Goal: Entertainment & Leisure: Browse casually

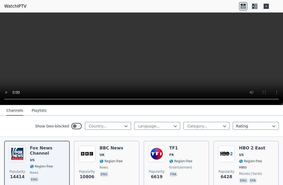
scroll to position [56, 0]
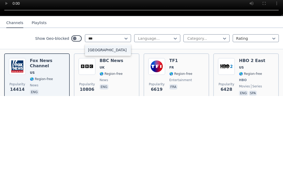
click at [123, 135] on div "[GEOGRAPHIC_DATA]" at bounding box center [108, 139] width 46 height 9
type input "***"
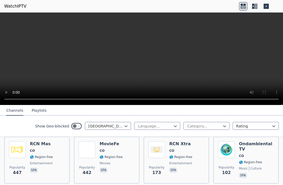
scroll to position [62, 0]
click at [17, 148] on img at bounding box center [17, 150] width 17 height 17
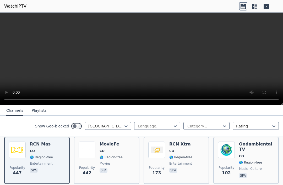
click at [117, 154] on div "MovieFe CO 🌎 Region-free movies spa" at bounding box center [111, 161] width 23 height 38
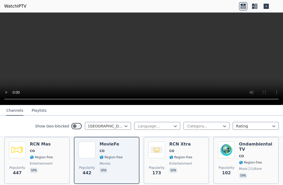
click at [171, 156] on span "🌎 Region-free" at bounding box center [180, 158] width 23 height 4
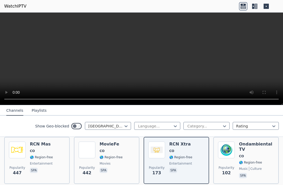
click at [239, 161] on span "🌎 Region-free" at bounding box center [250, 163] width 23 height 4
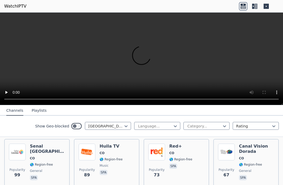
scroll to position [111, 0]
click at [39, 157] on div "Senal [GEOGRAPHIC_DATA] CO 🌎 Region-free general spa" at bounding box center [47, 163] width 35 height 38
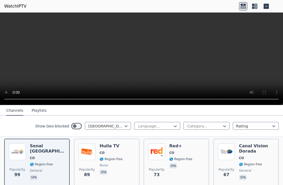
click at [93, 159] on img at bounding box center [87, 152] width 17 height 17
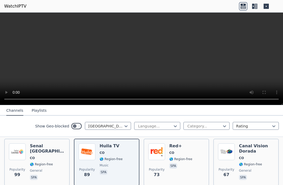
click at [163, 160] on img at bounding box center [156, 152] width 17 height 17
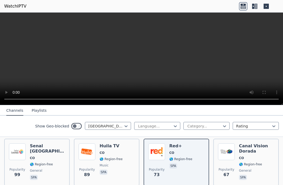
click at [230, 160] on img at bounding box center [226, 152] width 17 height 17
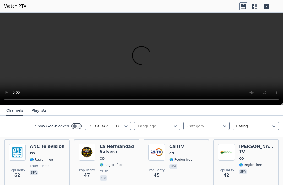
scroll to position [162, 0]
click at [187, 159] on span "🌎 Region-free" at bounding box center [180, 160] width 23 height 4
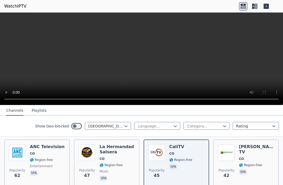
click at [231, 160] on img at bounding box center [226, 153] width 17 height 17
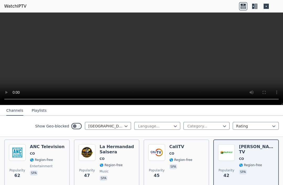
click at [118, 167] on span "🌎 Region-free" at bounding box center [111, 165] width 23 height 4
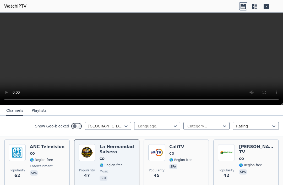
click at [57, 167] on span "entertainment" at bounding box center [47, 166] width 35 height 4
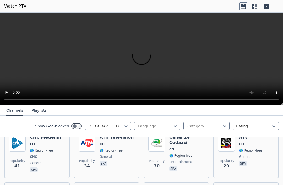
scroll to position [219, 0]
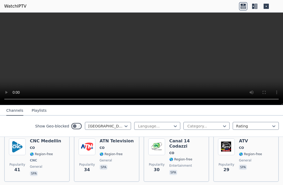
click at [15, 163] on span "Popularity" at bounding box center [17, 165] width 16 height 4
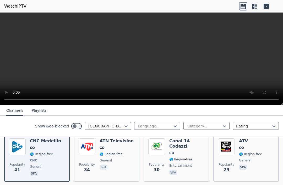
click at [103, 162] on span "general" at bounding box center [106, 161] width 12 height 4
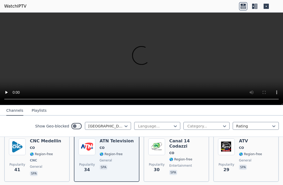
click at [183, 163] on div "Canal 14 Codazzi CO 🌎 Region-free entertainment spa" at bounding box center [186, 158] width 35 height 39
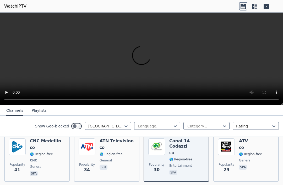
click at [228, 165] on span "Popularity" at bounding box center [227, 165] width 16 height 4
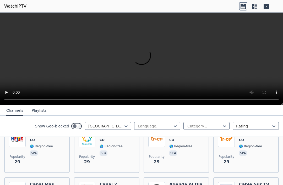
scroll to position [279, 0]
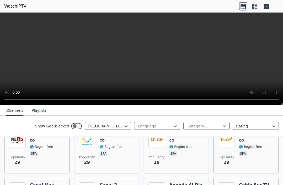
click at [17, 163] on span "29" at bounding box center [17, 163] width 6 height 6
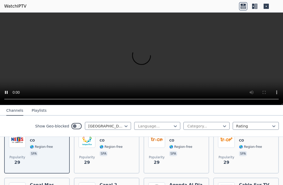
click at [84, 148] on img at bounding box center [87, 139] width 17 height 17
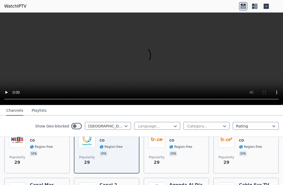
click at [43, 157] on span "spa" at bounding box center [42, 154] width 25 height 6
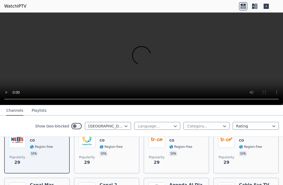
click at [203, 84] on video at bounding box center [141, 59] width 283 height 93
click at [212, 64] on video at bounding box center [141, 59] width 283 height 93
click at [213, 70] on video at bounding box center [141, 59] width 283 height 93
click at [91, 75] on video at bounding box center [141, 59] width 283 height 93
click at [3, 16] on video at bounding box center [141, 59] width 283 height 93
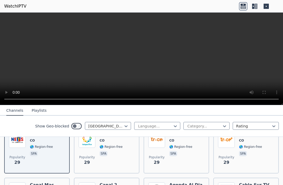
click at [117, 160] on div "Telepacifico CO 🌎 Region-free spa" at bounding box center [114, 150] width 28 height 38
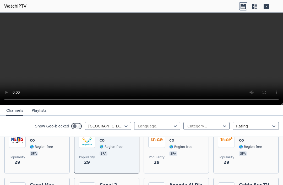
click at [185, 159] on div "Trece CO 🌎 Region-free spa" at bounding box center [180, 150] width 23 height 38
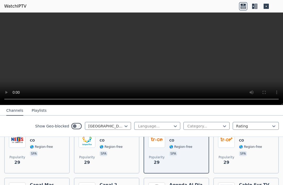
click at [251, 159] on div "Trece+ CO 🌎 Region-free spa" at bounding box center [250, 150] width 23 height 38
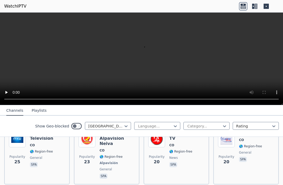
scroll to position [325, 0]
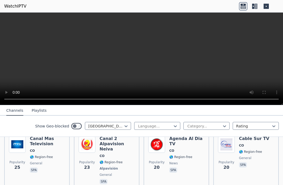
click at [255, 160] on span "general" at bounding box center [254, 158] width 30 height 4
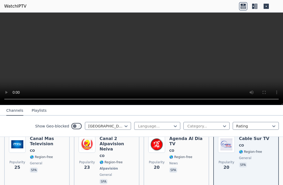
click at [188, 162] on span "news" at bounding box center [186, 164] width 35 height 4
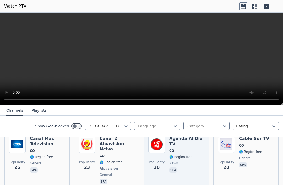
click at [106, 161] on div "Canal 2 Alpavision Neiva CO 🌎 Region-free Alpavisión general spa" at bounding box center [117, 160] width 35 height 49
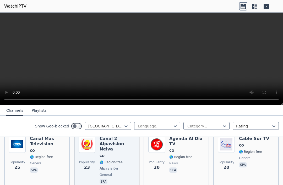
click at [43, 160] on div "Canal Mas Television CO 🌎 Region-free general spa" at bounding box center [47, 160] width 35 height 49
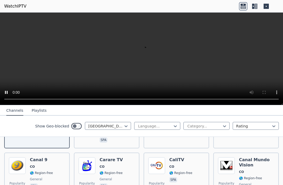
scroll to position [366, 0]
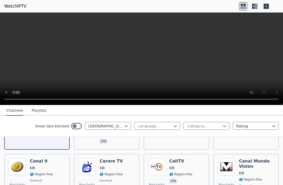
click at [245, 8] on icon at bounding box center [243, 6] width 8 height 8
click at [257, 9] on icon at bounding box center [256, 6] width 3 height 5
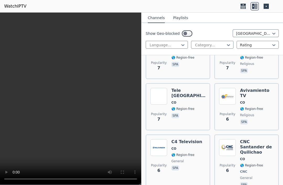
scroll to position [1826, 0]
click at [249, 140] on div "CNC Santander de Quilichao CO 🌎 Region-free CNC general spa" at bounding box center [257, 164] width 34 height 49
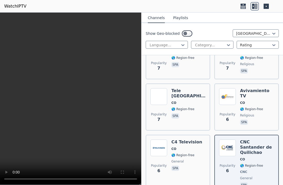
click at [247, 107] on span "🌎 Region-free" at bounding box center [251, 109] width 23 height 4
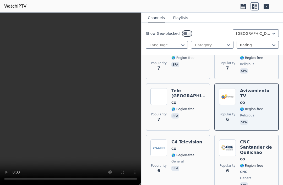
click at [193, 107] on span "🌎 Region-free" at bounding box center [183, 109] width 23 height 4
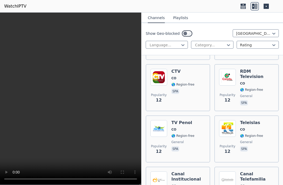
scroll to position [1108, 0]
click at [194, 120] on div "Popularity 12 TV Penol CO 🌎 Region-free general spa" at bounding box center [178, 139] width 55 height 38
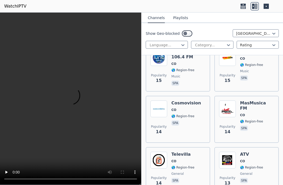
scroll to position [922, 0]
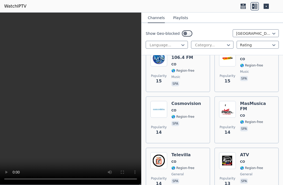
click at [197, 121] on span "spa" at bounding box center [187, 124] width 30 height 6
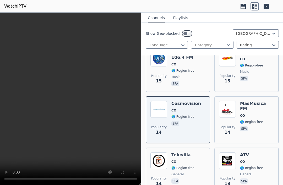
click at [259, 101] on div "MasMusica FM CO 🌎 Region-free spa" at bounding box center [257, 120] width 34 height 38
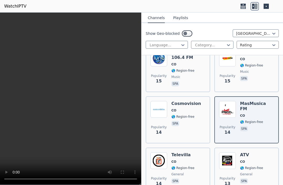
click at [173, 115] on span "🌎 Region-free" at bounding box center [183, 117] width 23 height 4
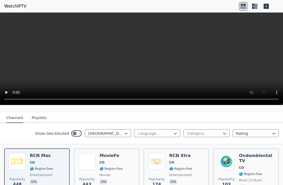
scroll to position [48, 0]
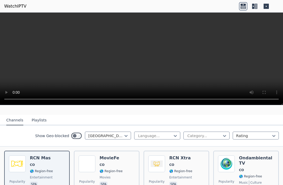
click at [59, 164] on div "Popularity 448 RCN Mas CO 🌎 Region-free entertainment spa" at bounding box center [37, 175] width 56 height 38
click at [243, 8] on icon at bounding box center [243, 6] width 8 height 8
click at [139, 59] on video at bounding box center [141, 59] width 283 height 93
click at [246, 8] on icon at bounding box center [243, 6] width 8 height 8
click at [258, 8] on icon at bounding box center [255, 6] width 8 height 8
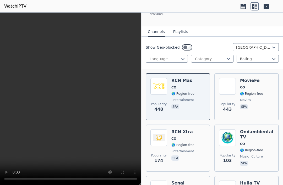
click at [268, 8] on icon at bounding box center [266, 6] width 5 height 5
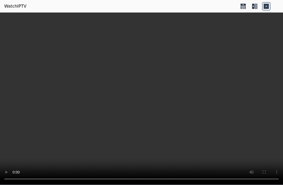
click at [261, 87] on video at bounding box center [141, 99] width 283 height 173
click at [262, 91] on video at bounding box center [141, 99] width 283 height 173
click at [264, 93] on video at bounding box center [141, 99] width 283 height 173
click at [262, 74] on video at bounding box center [141, 99] width 283 height 173
click at [244, 8] on icon at bounding box center [243, 7] width 5 height 3
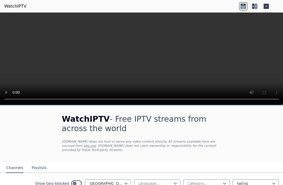
click at [244, 6] on icon at bounding box center [243, 7] width 5 height 3
click at [258, 9] on icon at bounding box center [255, 6] width 8 height 8
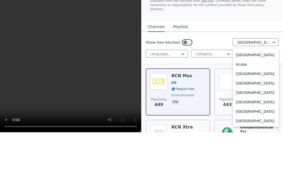
scroll to position [63, 0]
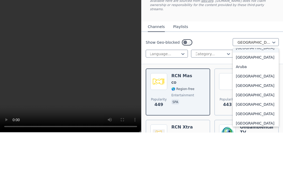
click at [253, 96] on div "[GEOGRAPHIC_DATA]" at bounding box center [256, 100] width 46 height 9
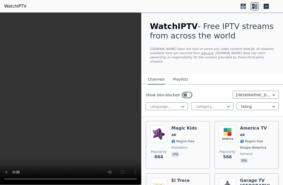
click at [246, 126] on h6 "America TV" at bounding box center [254, 128] width 28 height 5
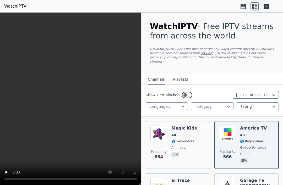
click at [195, 143] on div "Popularity 664 Magic Kids AR 🌎 Region-free animation spa" at bounding box center [178, 145] width 55 height 39
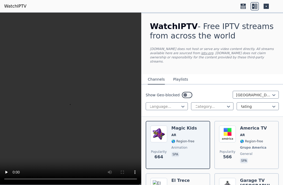
click at [280, 91] on div "Show Geo-blocked Argentina Language... Category... Rating" at bounding box center [213, 101] width 142 height 32
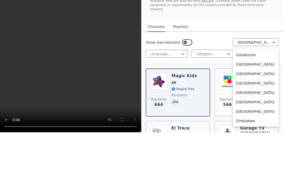
scroll to position [2090, 0]
click at [256, 84] on div "[GEOGRAPHIC_DATA]" at bounding box center [256, 88] width 46 height 9
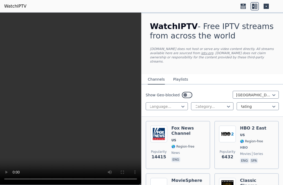
click at [193, 139] on span "US" at bounding box center [189, 141] width 34 height 4
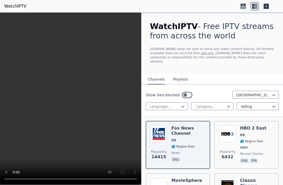
click at [248, 152] on span "movies" at bounding box center [245, 154] width 11 height 4
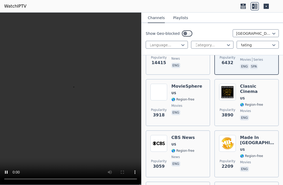
scroll to position [94, 0]
click at [260, 109] on span "movies" at bounding box center [257, 111] width 34 height 4
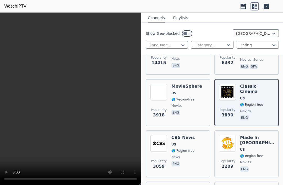
click at [193, 104] on span "movies" at bounding box center [187, 106] width 31 height 4
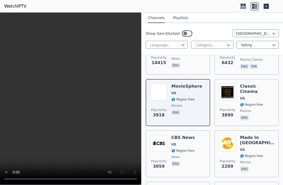
click at [253, 155] on div "Made In Hollywood US 🌎 Region-free movies eng" at bounding box center [257, 154] width 34 height 38
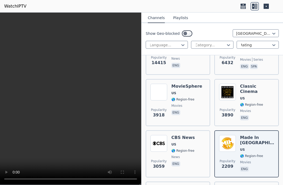
click at [190, 155] on span "news" at bounding box center [184, 157] width 24 height 4
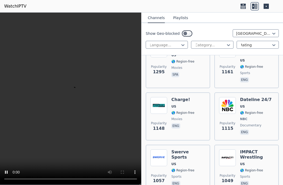
scroll to position [396, 0]
click at [255, 169] on span "🌎 Region-free" at bounding box center [251, 171] width 23 height 4
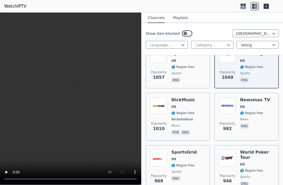
scroll to position [500, 0]
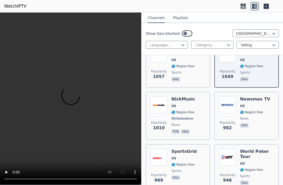
click at [186, 110] on span "🌎 Region-free" at bounding box center [183, 112] width 23 height 4
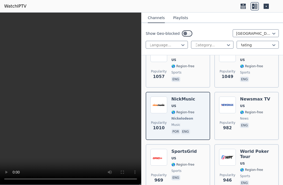
click at [270, 110] on div "Popularity 982 Newsmax TV US 🌎 Region-free news eng" at bounding box center [246, 116] width 55 height 39
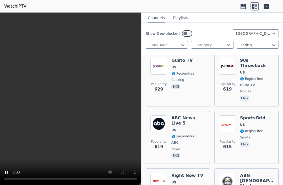
scroll to position [1150, 0]
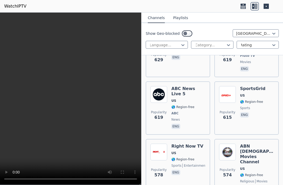
click at [258, 167] on span "US" at bounding box center [257, 169] width 34 height 4
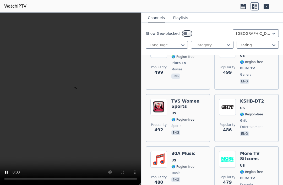
scroll to position [1613, 0]
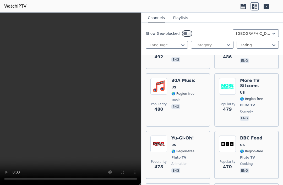
click at [262, 156] on span "Pluto TV" at bounding box center [251, 158] width 23 height 4
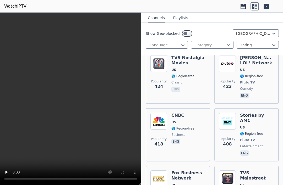
scroll to position [1908, 0]
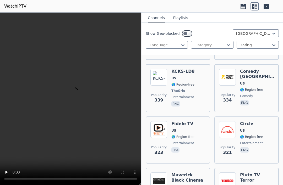
scroll to position [2264, 0]
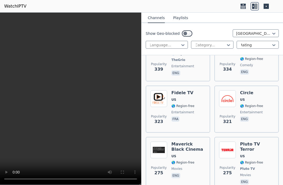
click at [265, 173] on span "movies" at bounding box center [257, 175] width 34 height 4
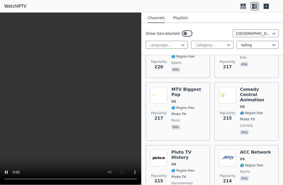
scroll to position [2768, 0]
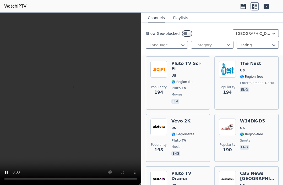
scroll to position [3271, 0]
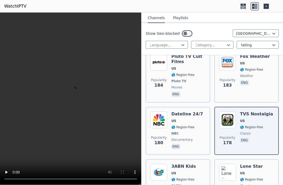
scroll to position [3418, 0]
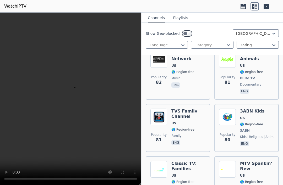
scroll to position [6470, 0]
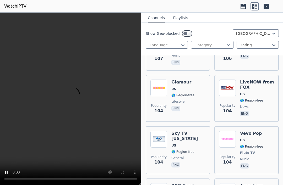
scroll to position [5647, 0]
click at [111, 92] on video at bounding box center [70, 99] width 141 height 173
click at [115, 105] on video at bounding box center [70, 99] width 141 height 173
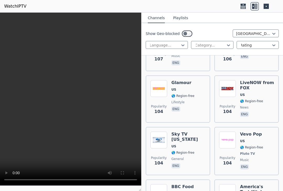
click at [4, 15] on video at bounding box center [70, 99] width 141 height 173
